Goal: Check status: Check status

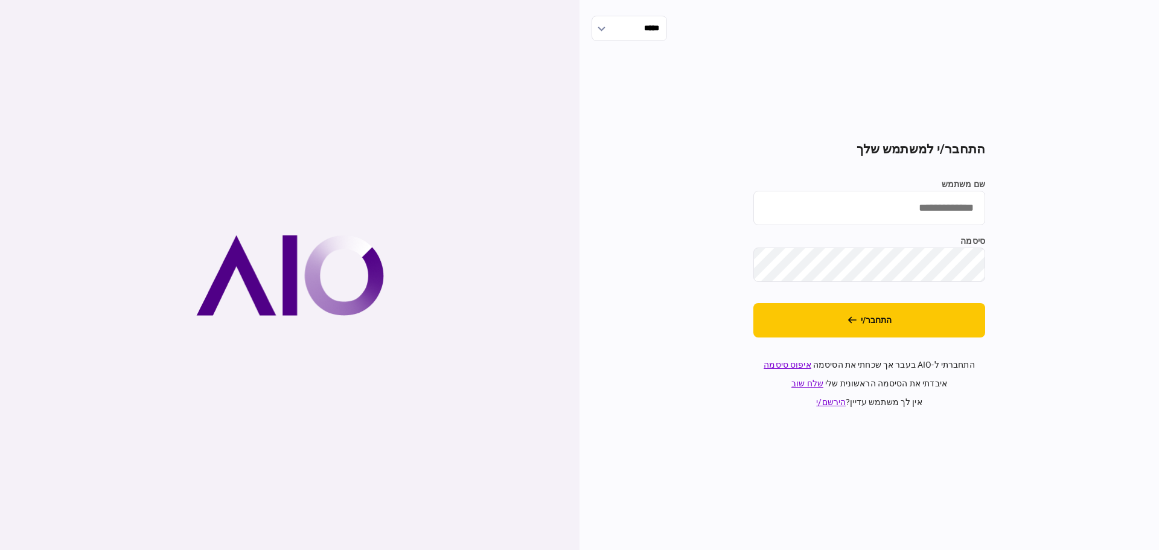
type input "*******"
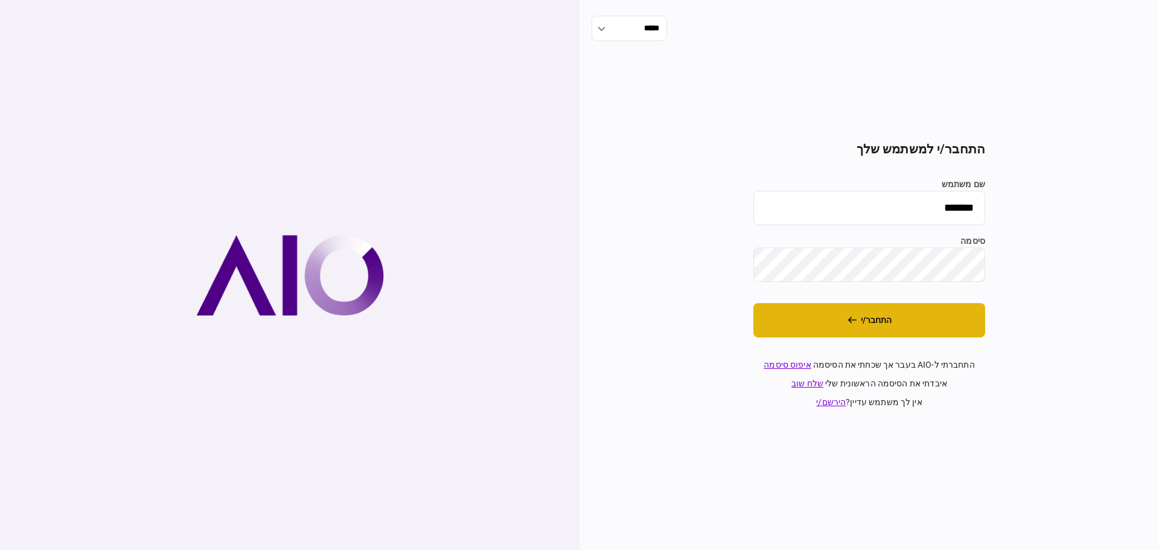
click at [895, 317] on button "התחבר/י" at bounding box center [869, 320] width 232 height 34
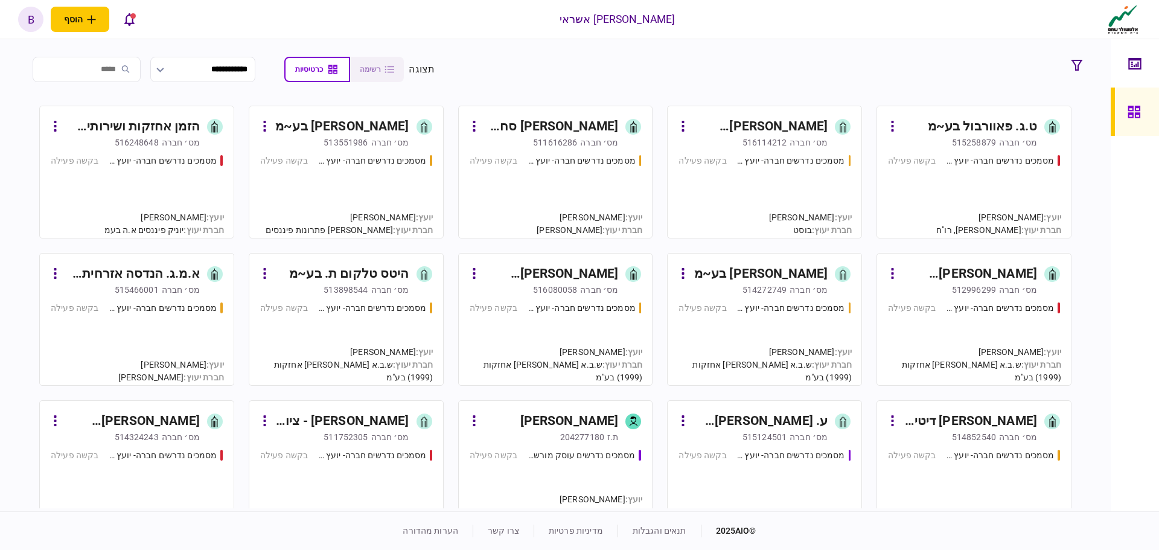
click at [118, 65] on input "search" at bounding box center [87, 69] width 108 height 25
type input "***"
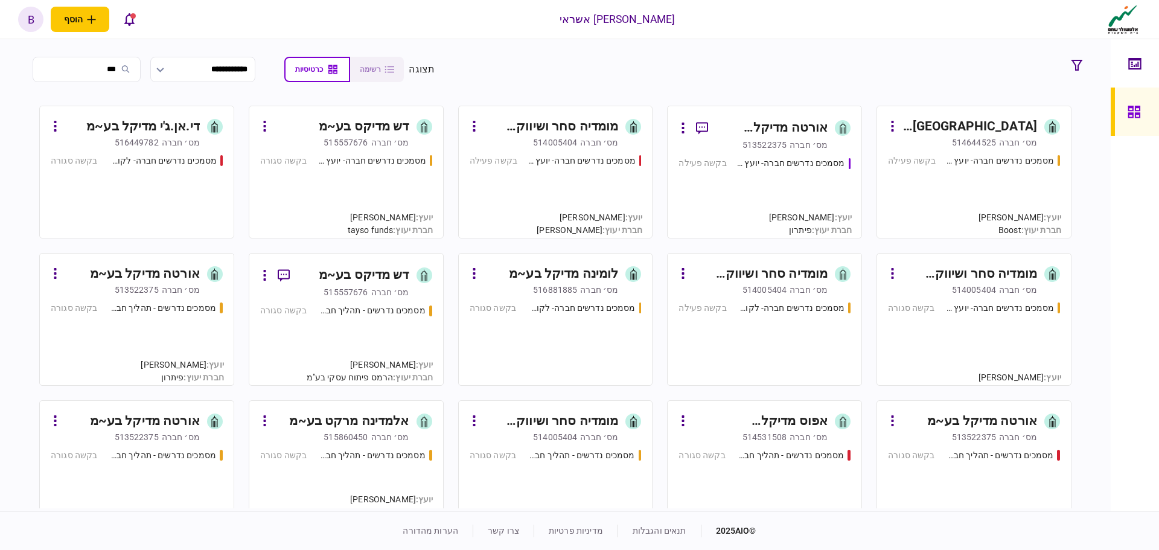
click at [973, 206] on div "מסמכים נדרשים חברה- יועץ - תהליך חברה בקשה פעילה" at bounding box center [974, 190] width 172 height 73
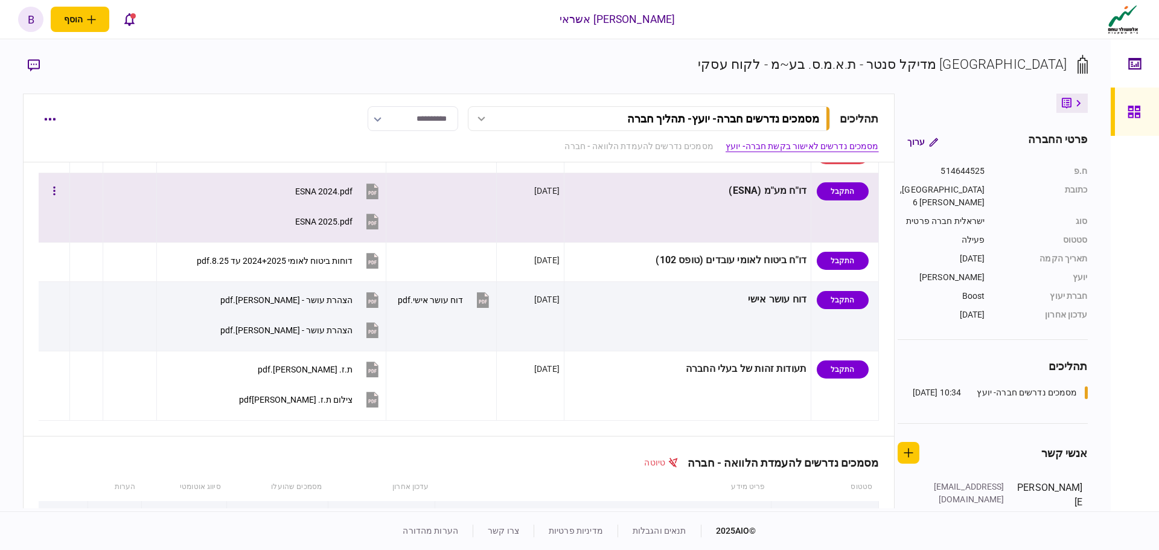
scroll to position [664, 0]
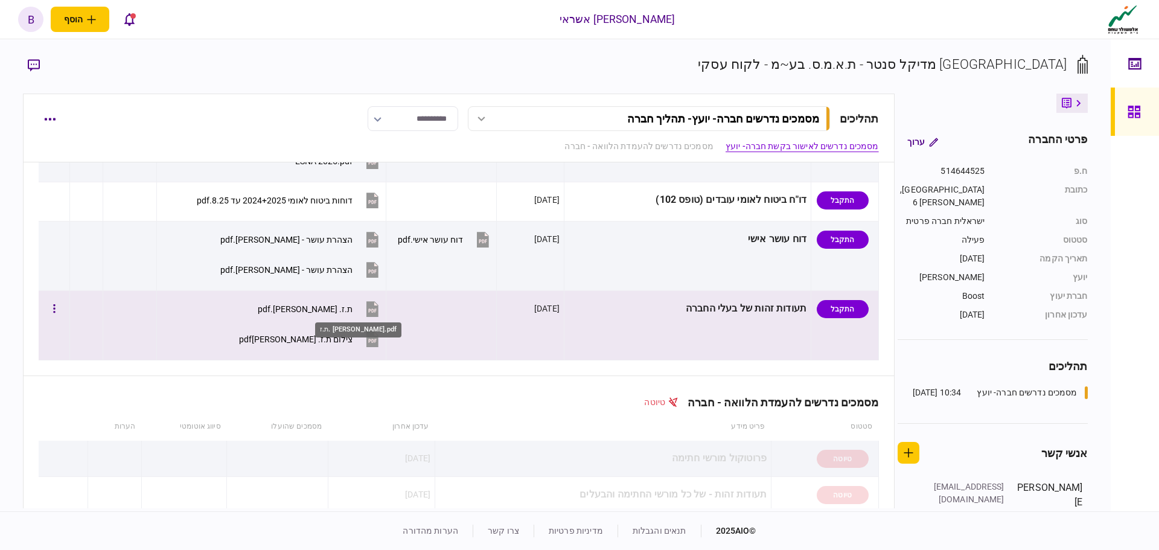
click at [336, 308] on div "ת.ז. [PERSON_NAME].pdf" at bounding box center [305, 309] width 95 height 10
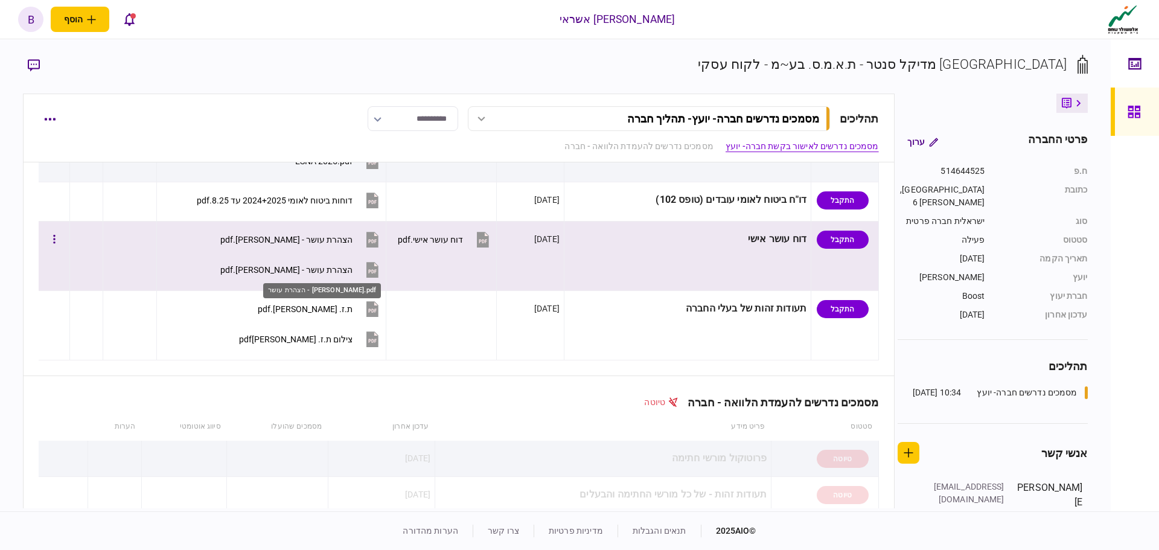
click at [339, 267] on div "הצהרת עושר - [PERSON_NAME].pdf" at bounding box center [286, 270] width 132 height 10
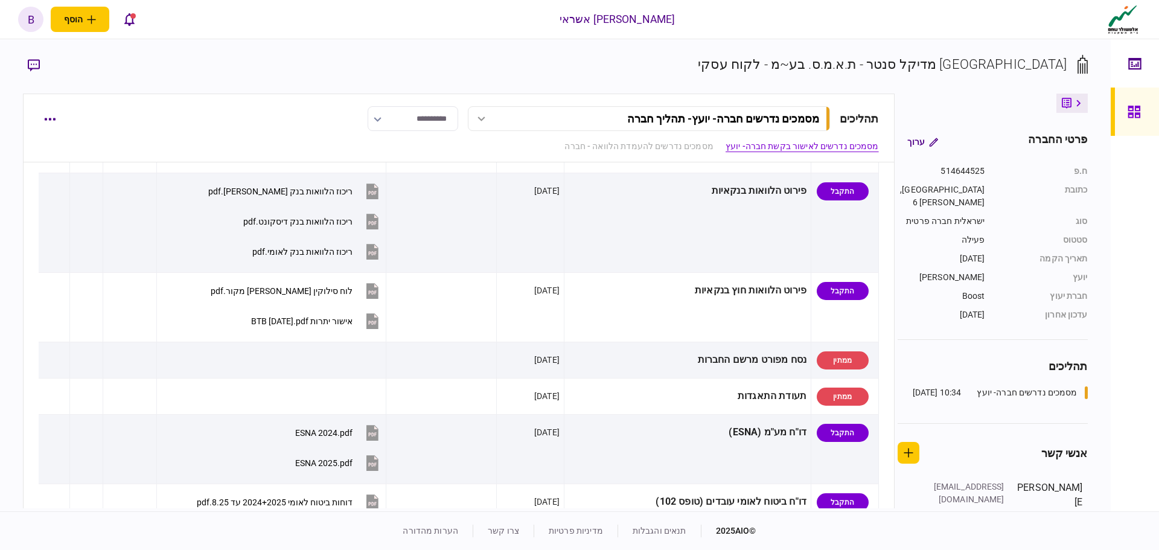
scroll to position [543, 0]
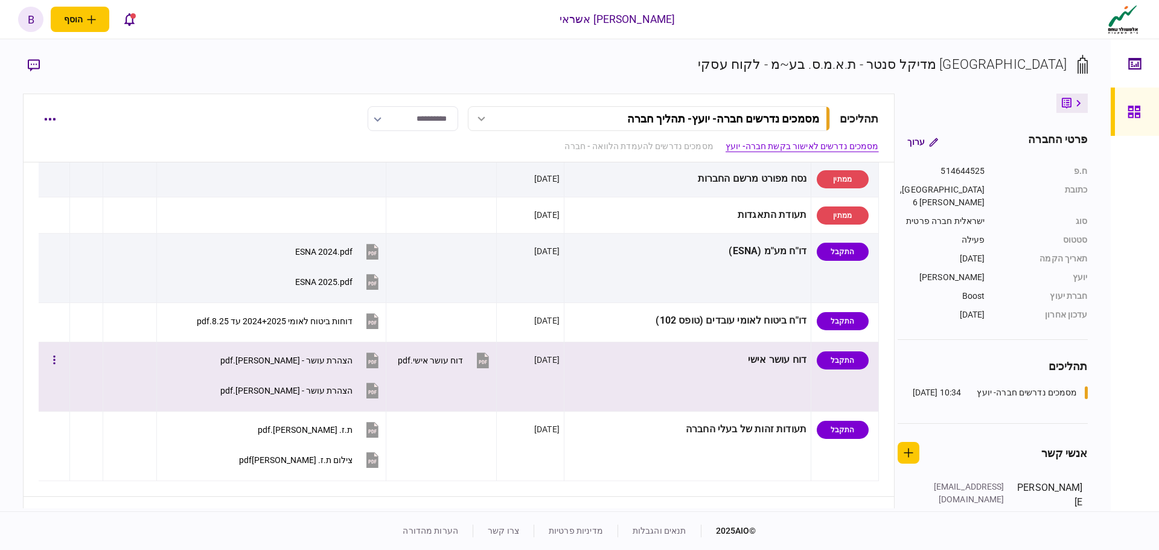
click at [743, 361] on div "דוח עושר אישי" at bounding box center [687, 359] width 238 height 27
click at [276, 359] on div "הצהרת עושר - [PERSON_NAME].pdf" at bounding box center [286, 360] width 132 height 10
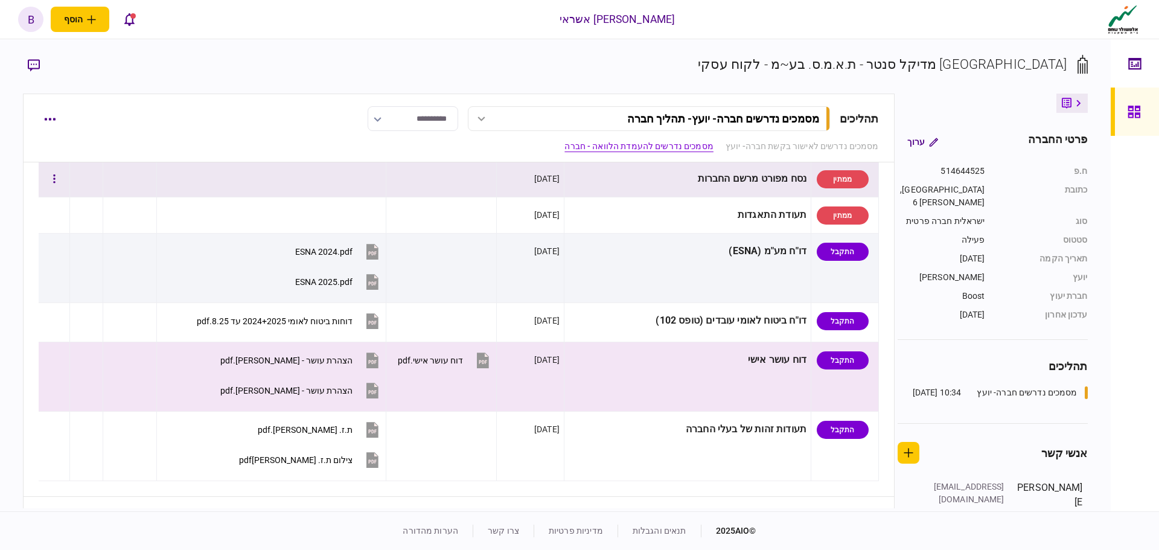
scroll to position [362, 0]
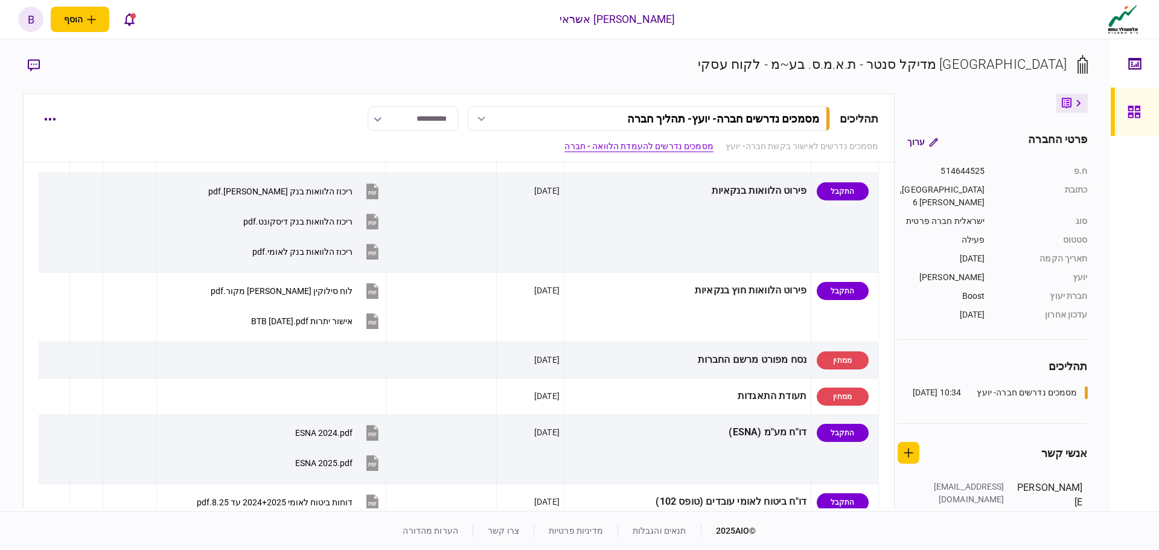
click at [1129, 120] on div at bounding box center [1136, 111] width 19 height 48
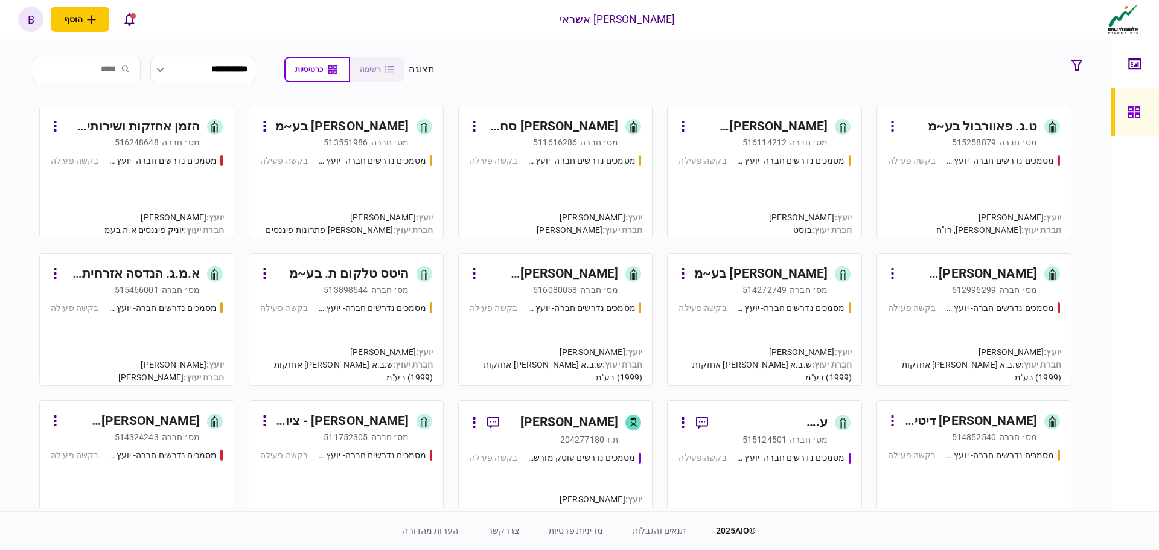
click at [801, 192] on div "מסמכים נדרשים חברה- יועץ - תהליך חברה בקשה פעילה" at bounding box center [764, 190] width 172 height 73
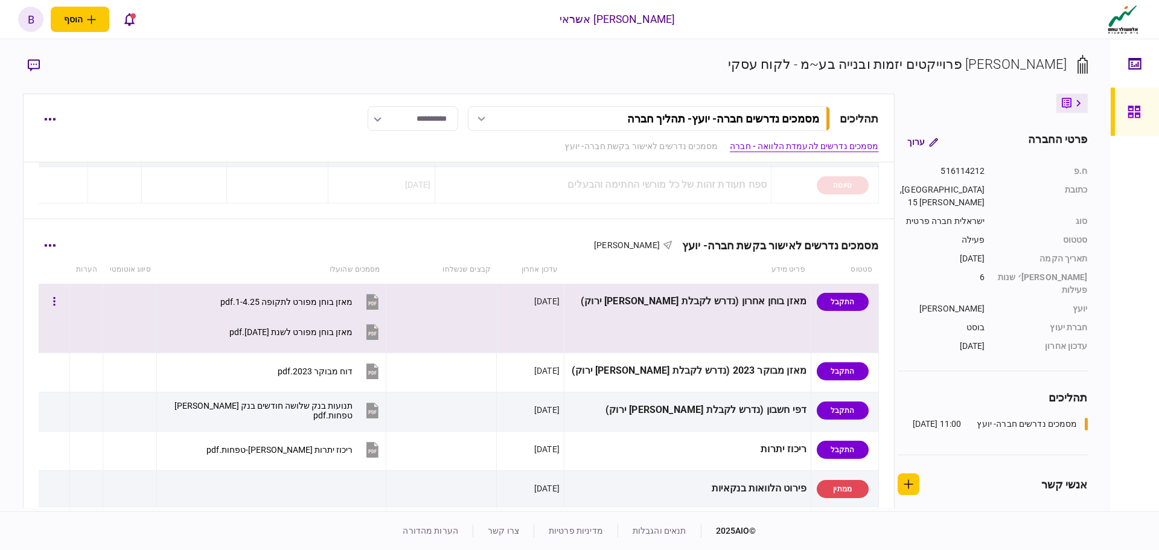
scroll to position [302, 0]
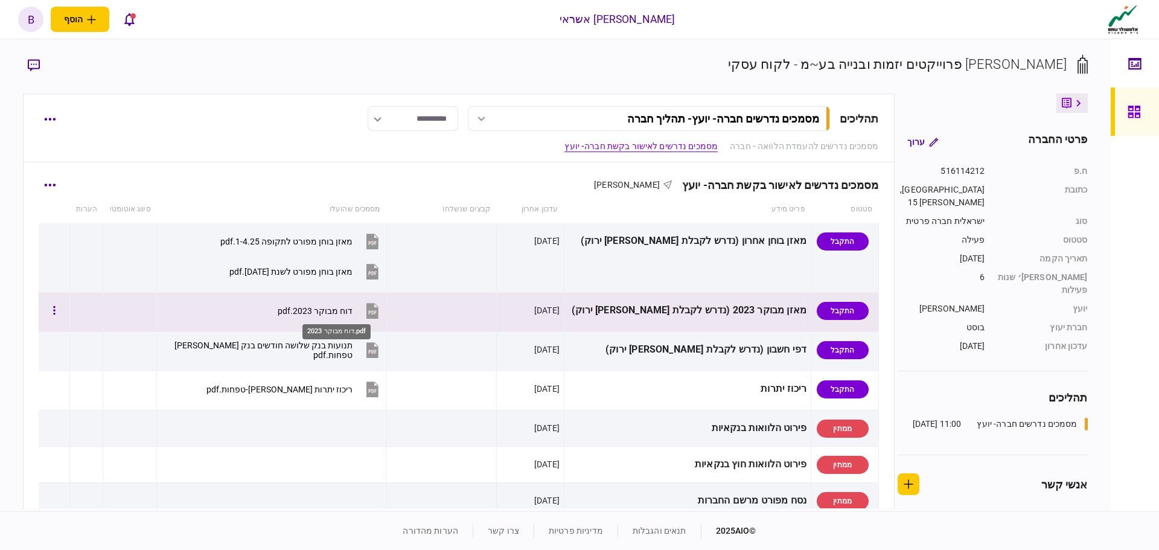
click at [348, 306] on div "דוח מבוקר 2023.pdf" at bounding box center [315, 311] width 75 height 10
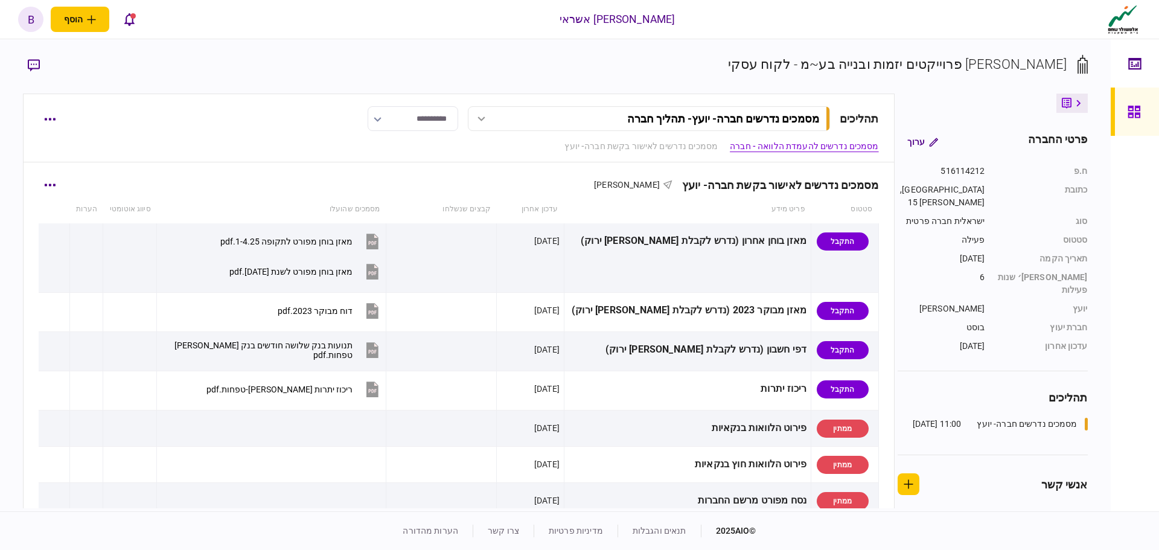
scroll to position [0, 0]
